Goal: Task Accomplishment & Management: Manage account settings

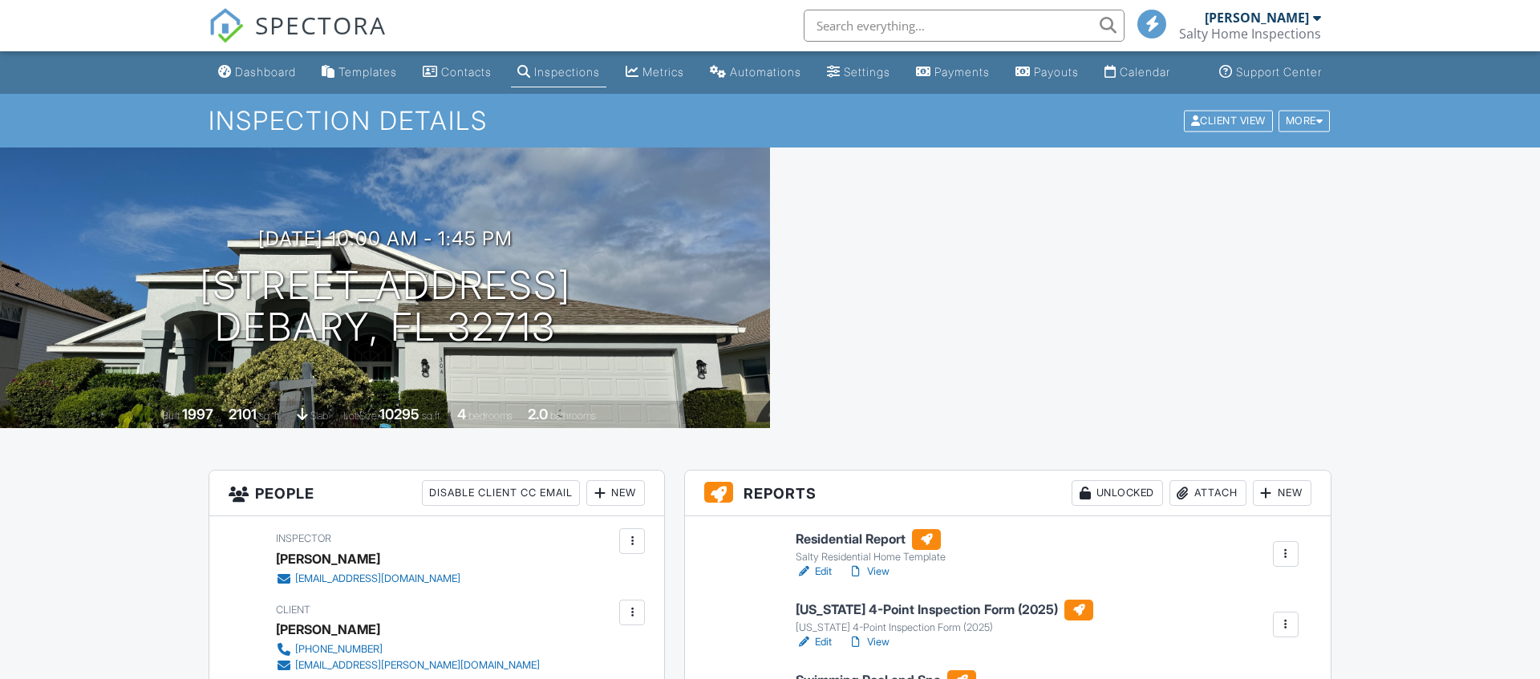
scroll to position [245, 0]
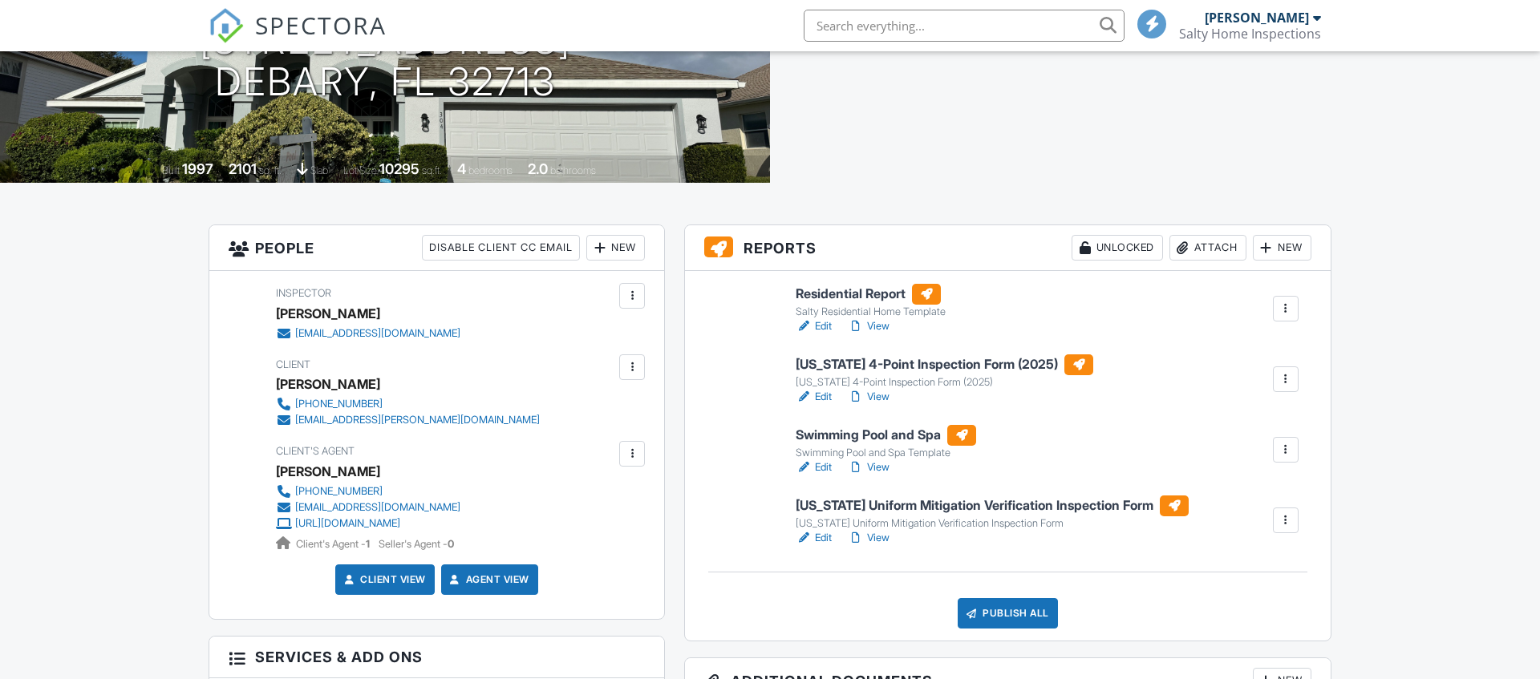
click at [877, 405] on link "View" at bounding box center [869, 397] width 42 height 16
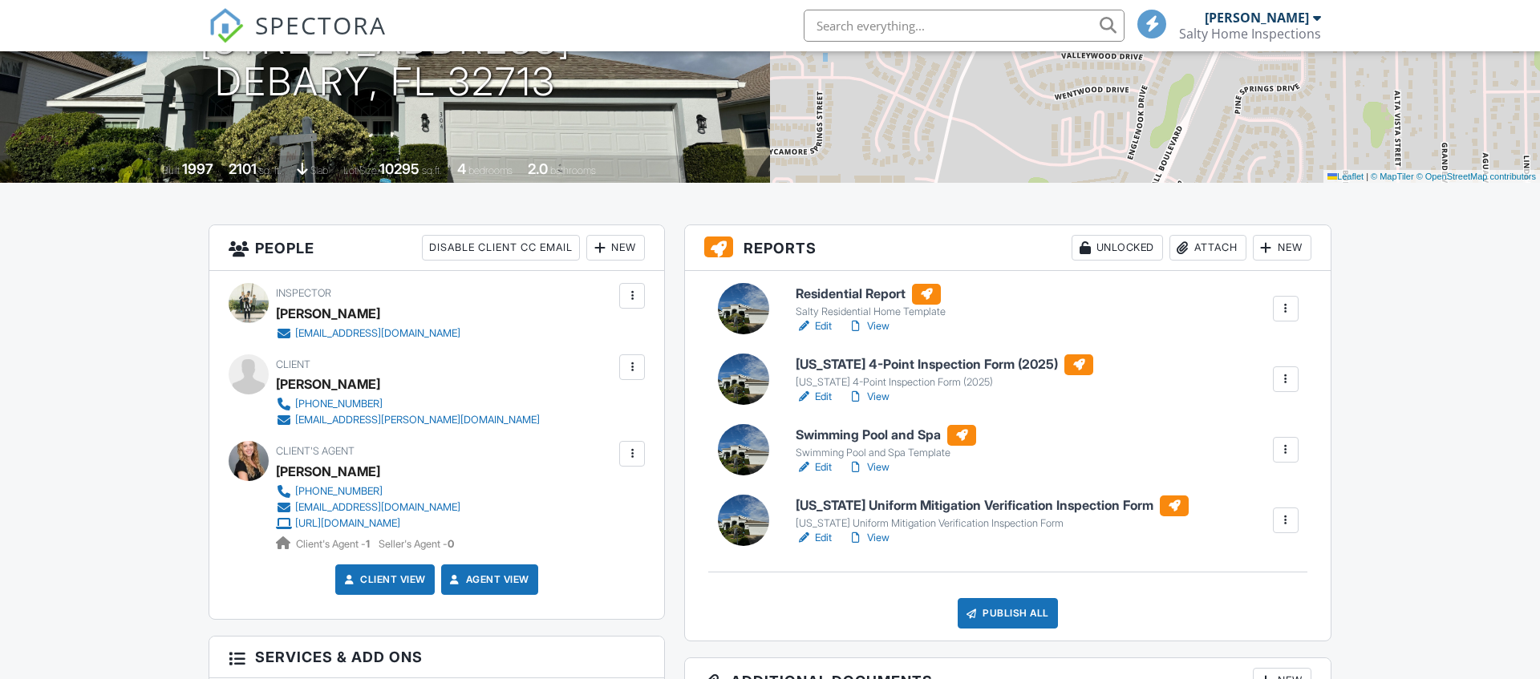
scroll to position [245, 0]
click at [889, 405] on link "View" at bounding box center [869, 397] width 42 height 16
click at [877, 546] on link "View" at bounding box center [869, 538] width 42 height 16
click at [876, 476] on link "View" at bounding box center [869, 468] width 42 height 16
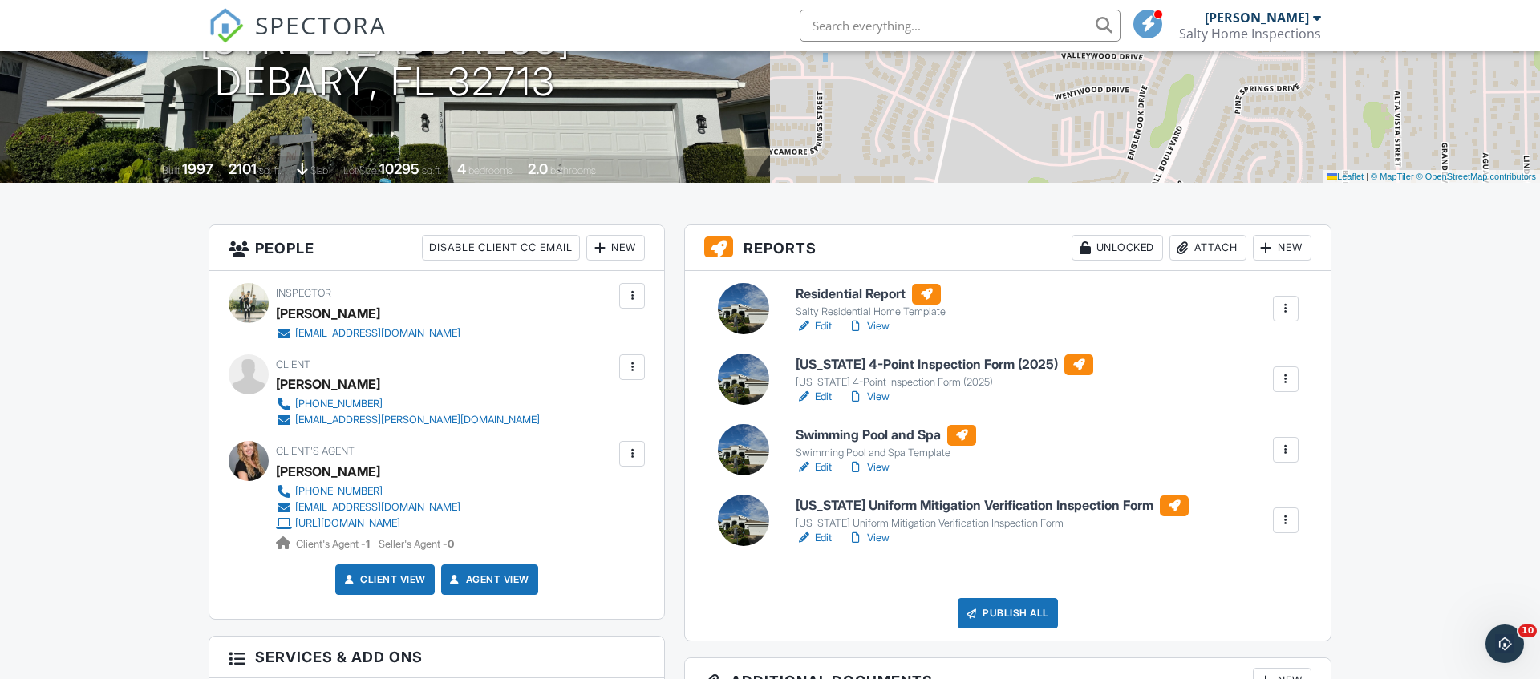
click at [878, 334] on link "View" at bounding box center [869, 326] width 42 height 16
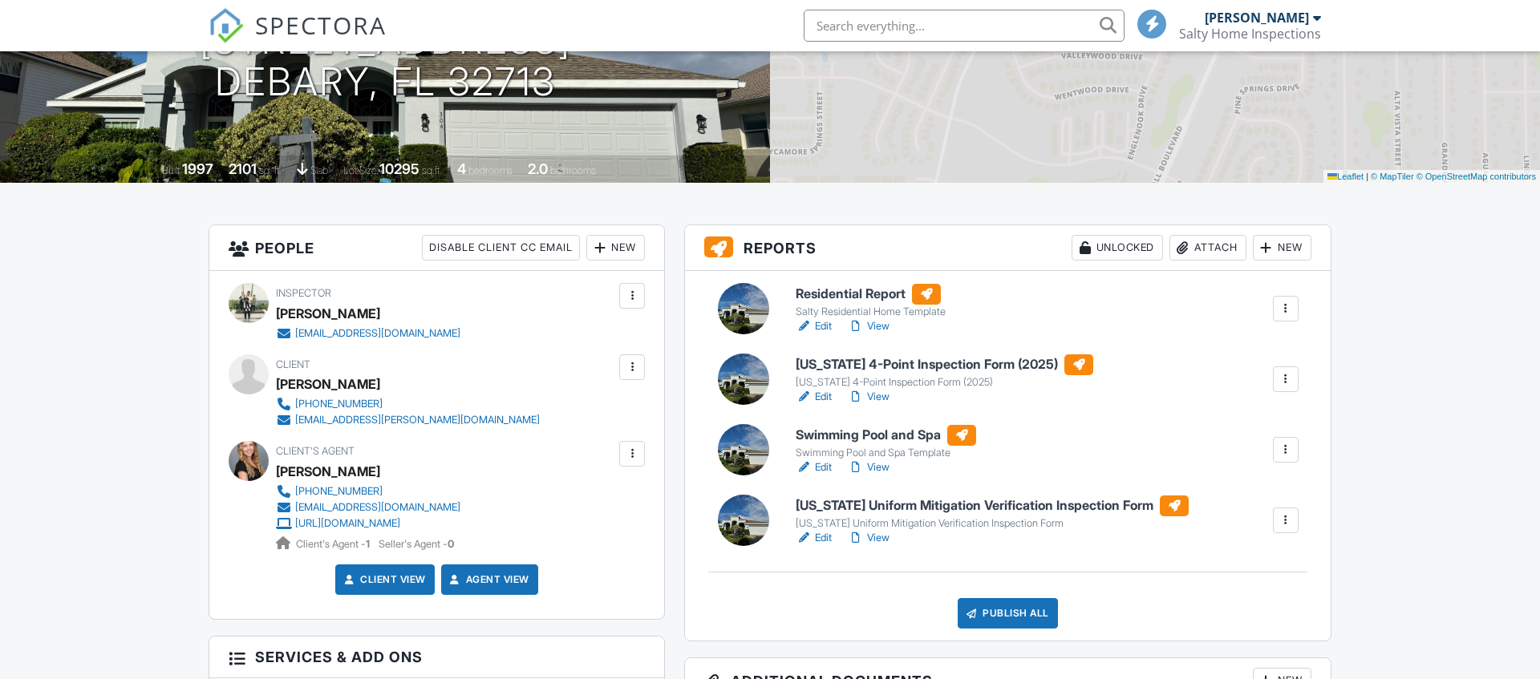
scroll to position [245, 0]
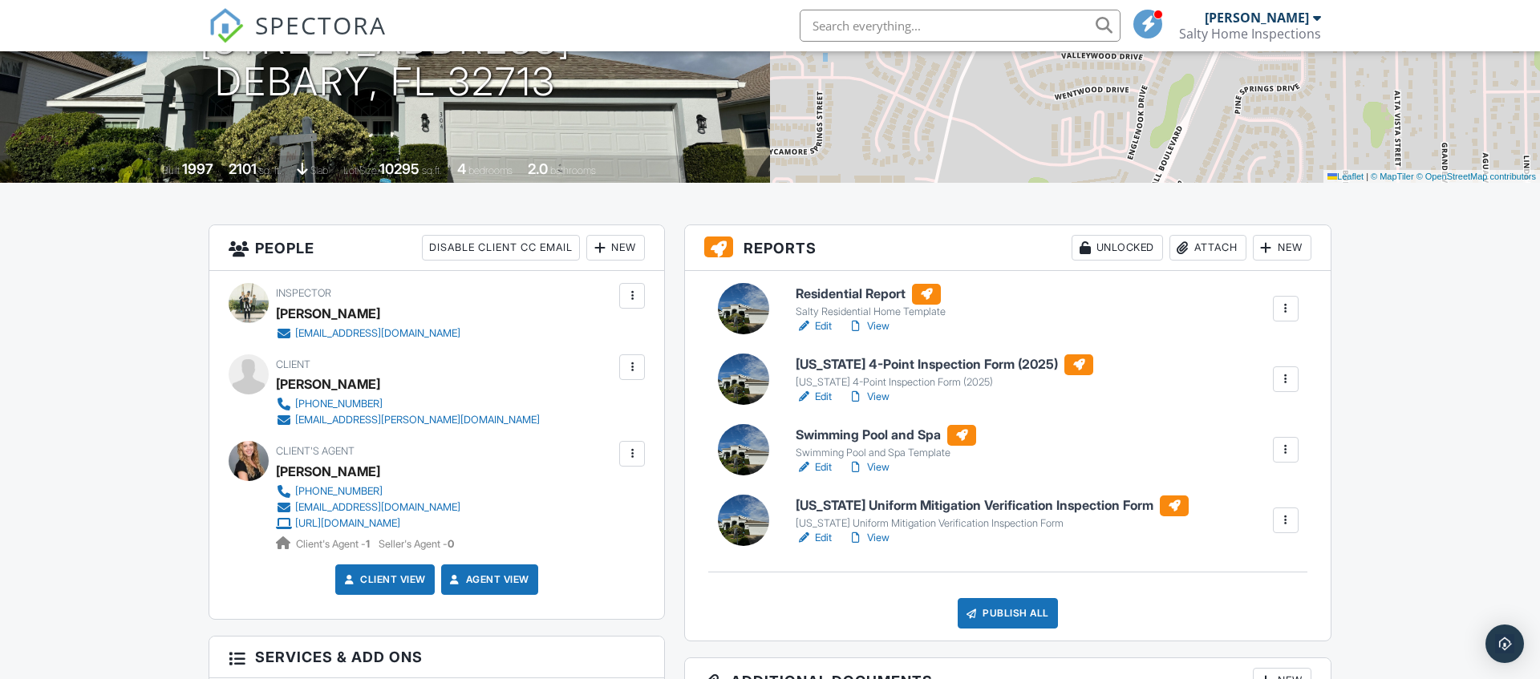
click at [996, 628] on div "Publish All" at bounding box center [1008, 613] width 100 height 30
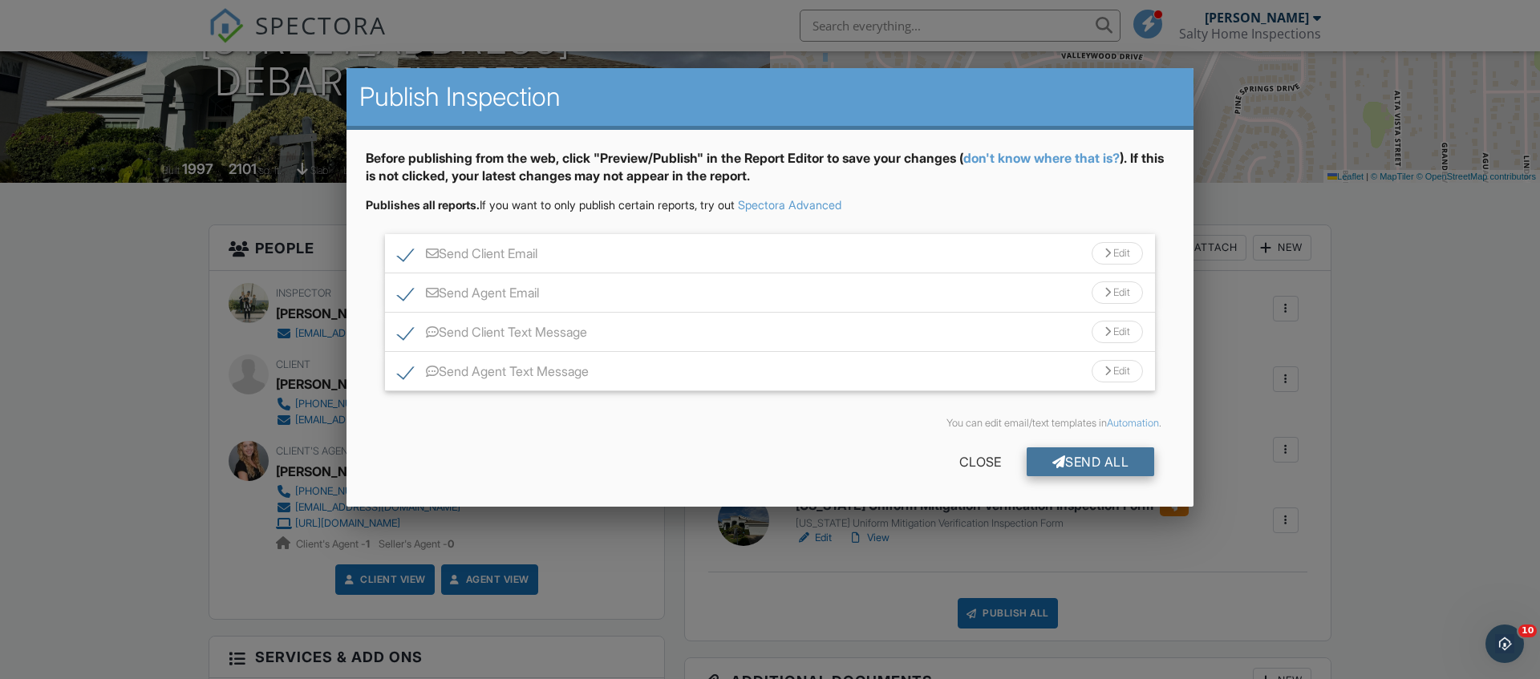
scroll to position [0, 0]
click at [1080, 457] on div "Send All" at bounding box center [1091, 461] width 128 height 29
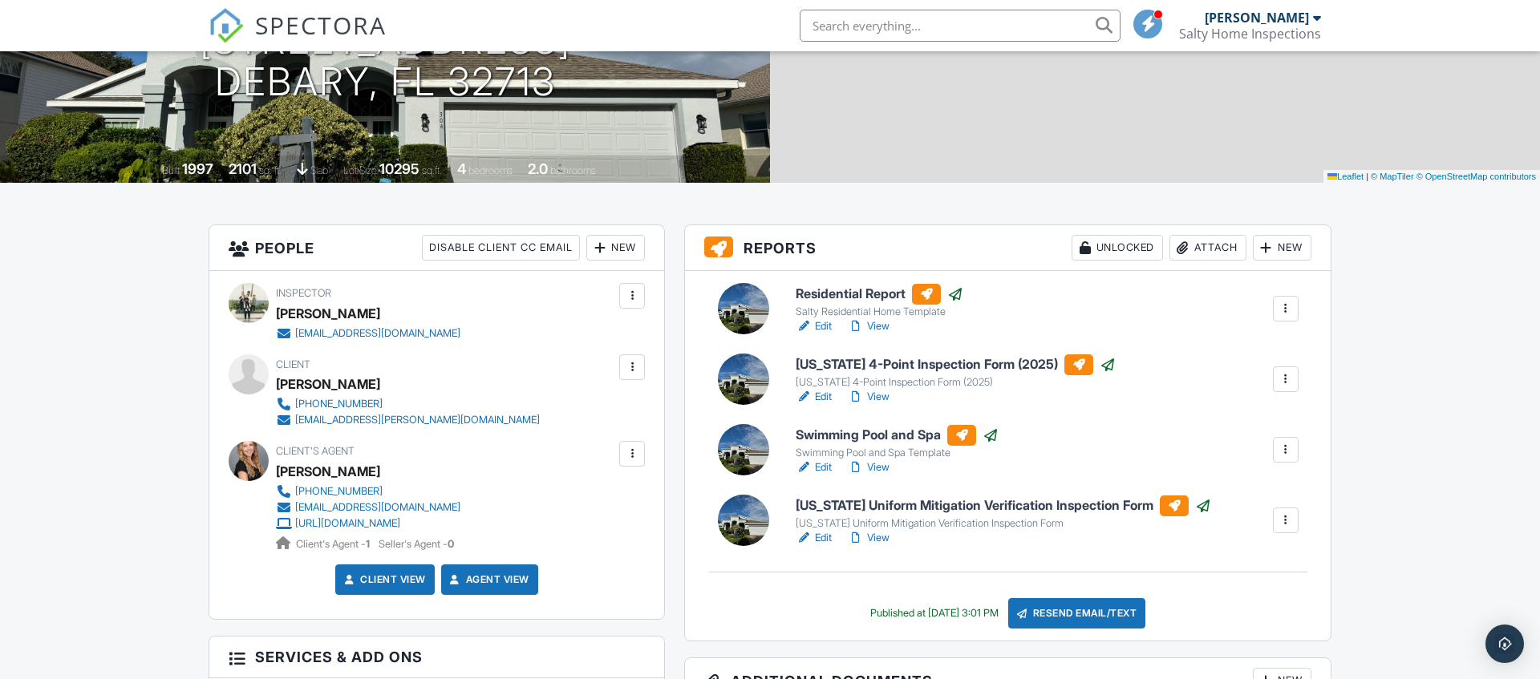
scroll to position [245, 0]
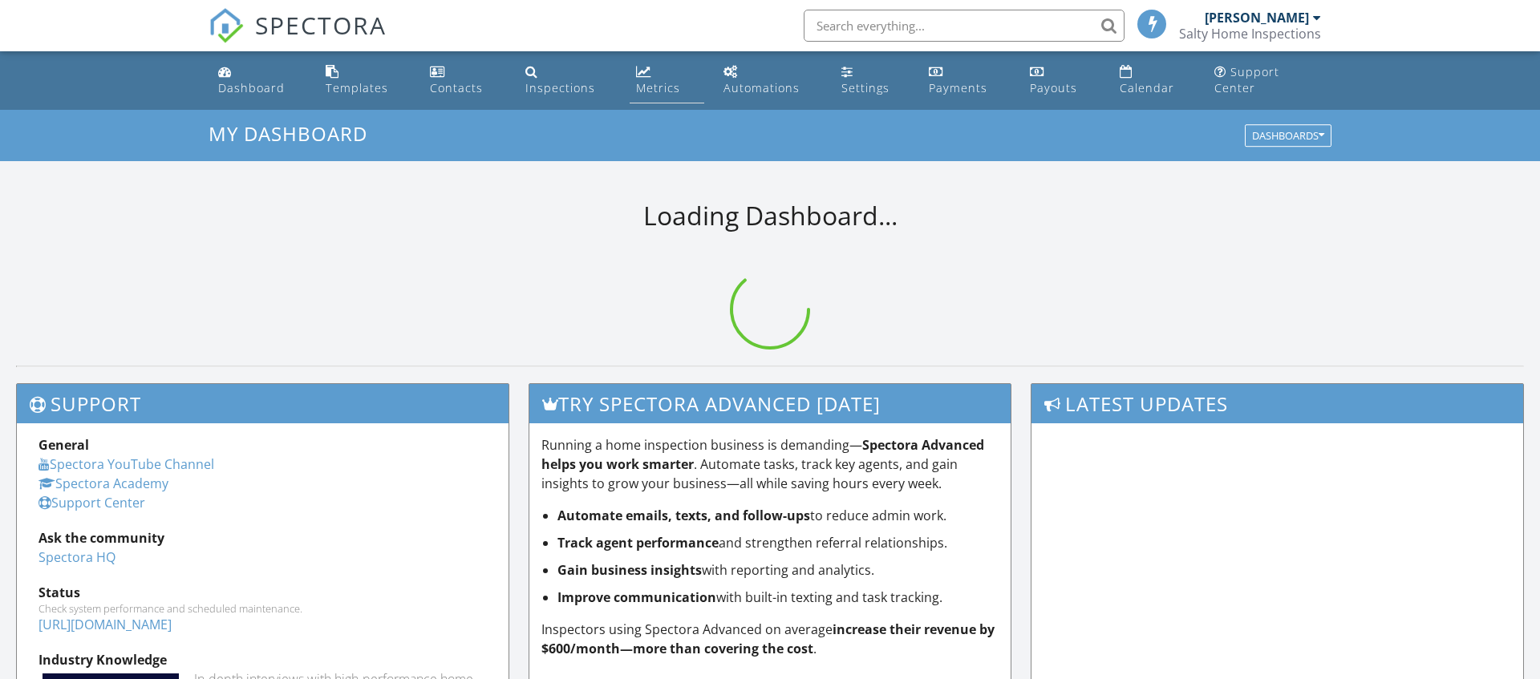
click at [668, 98] on link "Metrics" at bounding box center [667, 81] width 75 height 46
